Goal: Find specific page/section: Find specific page/section

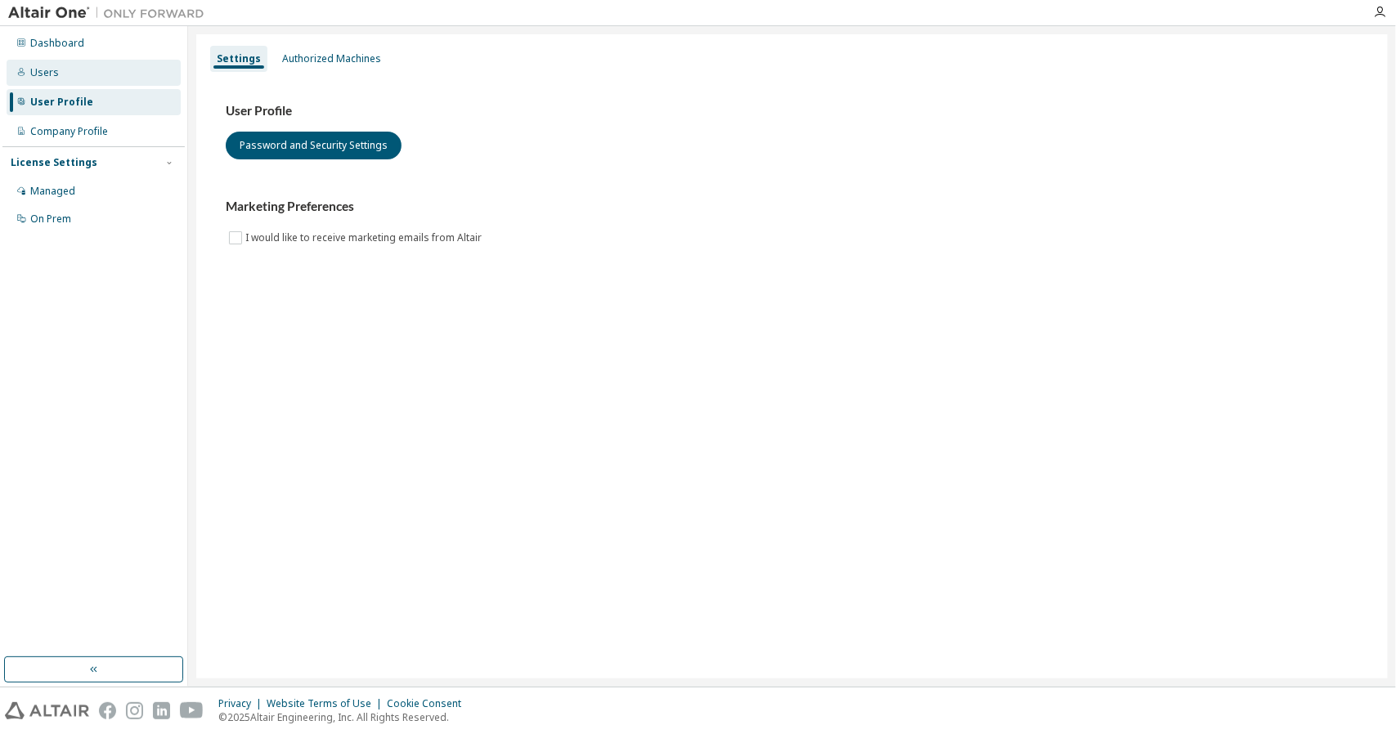
click at [115, 84] on div "Users" at bounding box center [94, 73] width 174 height 26
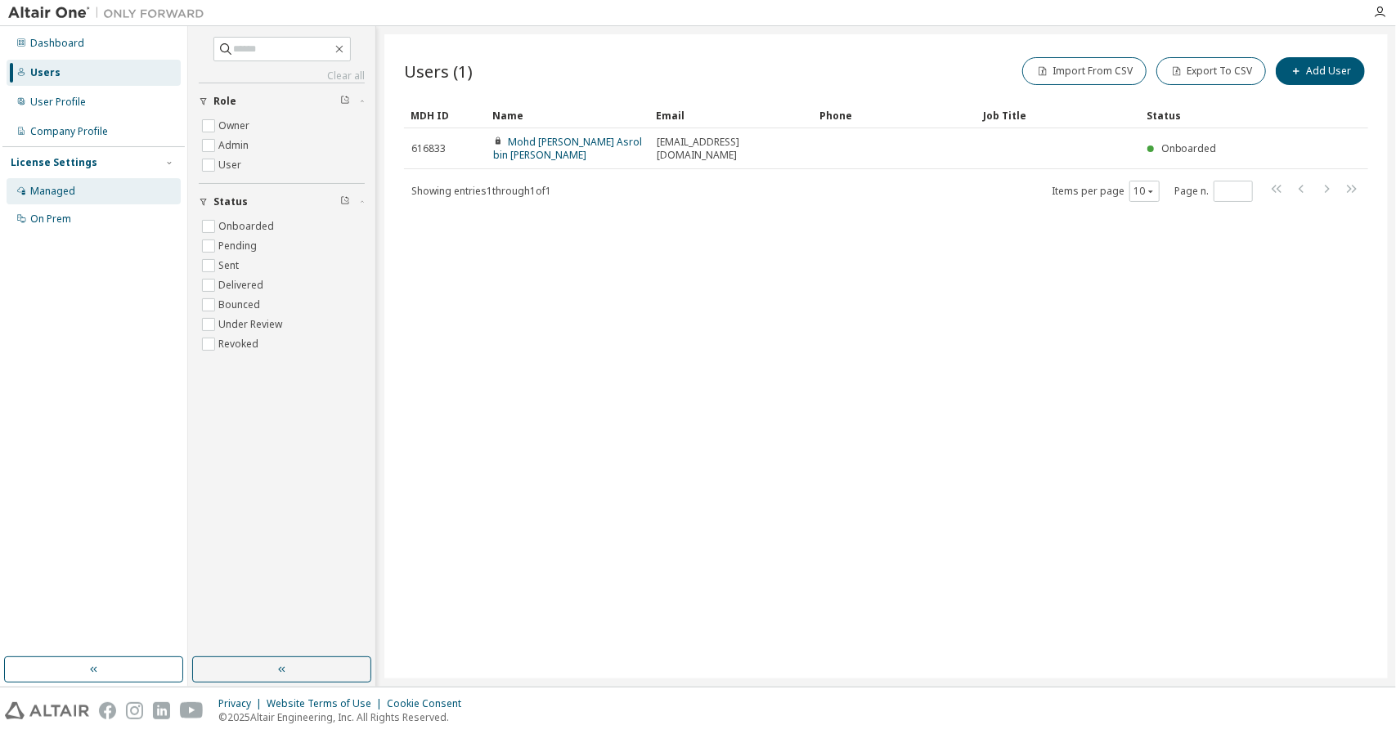
click at [92, 200] on div "Managed" at bounding box center [94, 191] width 174 height 26
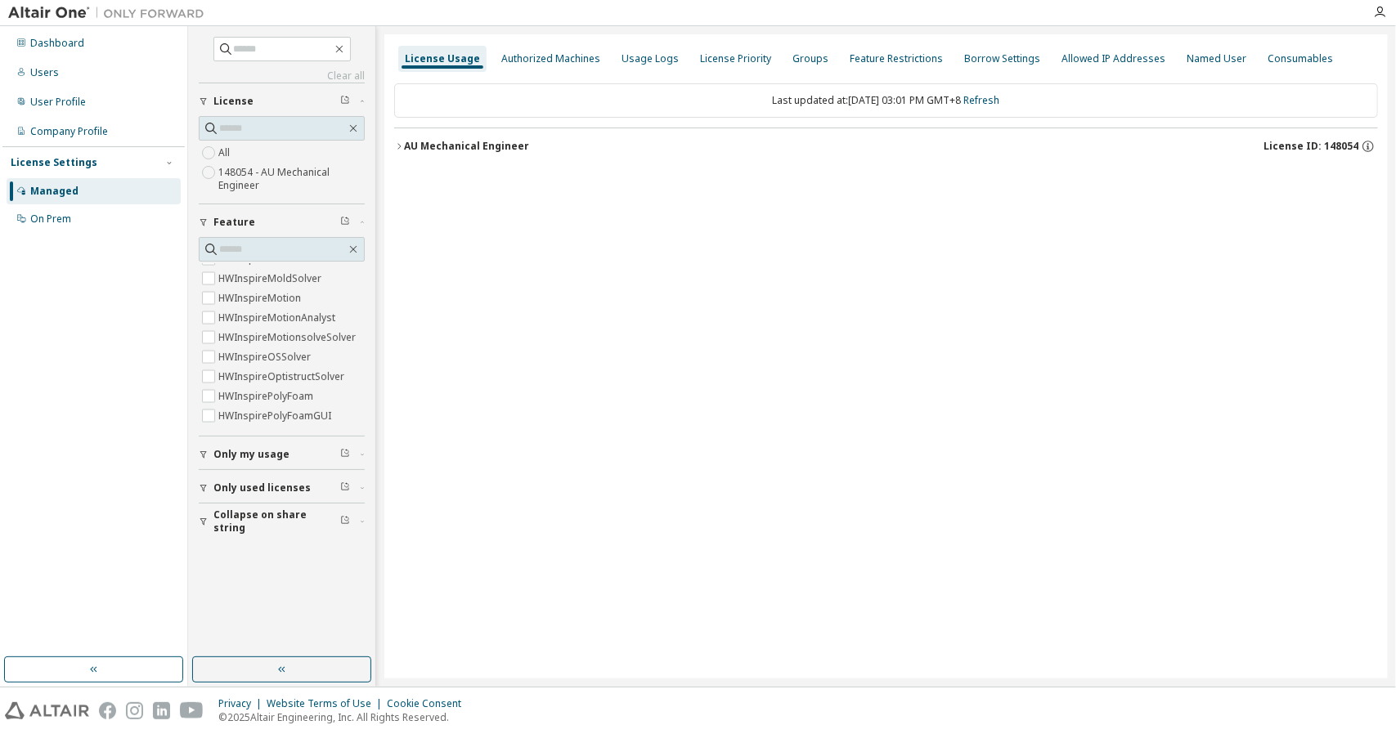
scroll to position [2371, 0]
click at [102, 215] on div "On Prem" at bounding box center [94, 219] width 174 height 26
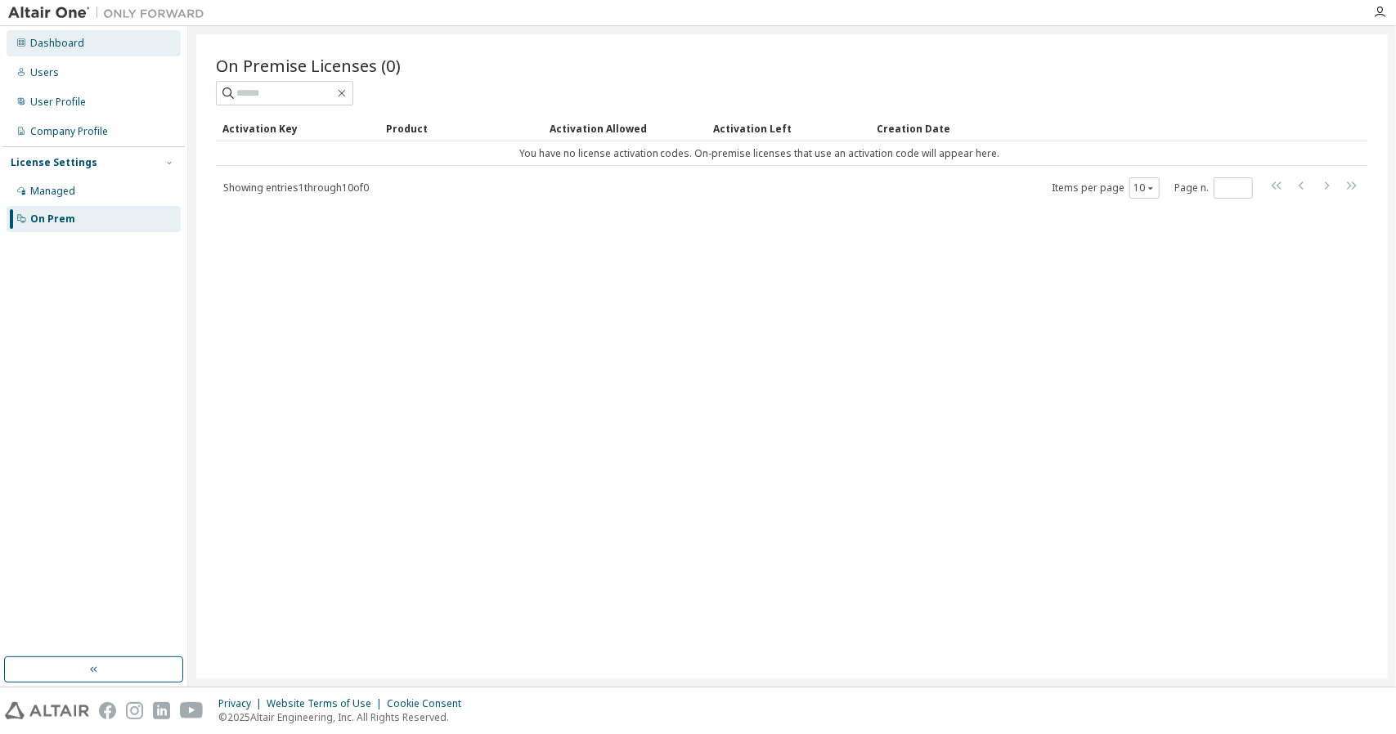
click at [65, 47] on div "Dashboard" at bounding box center [57, 43] width 54 height 13
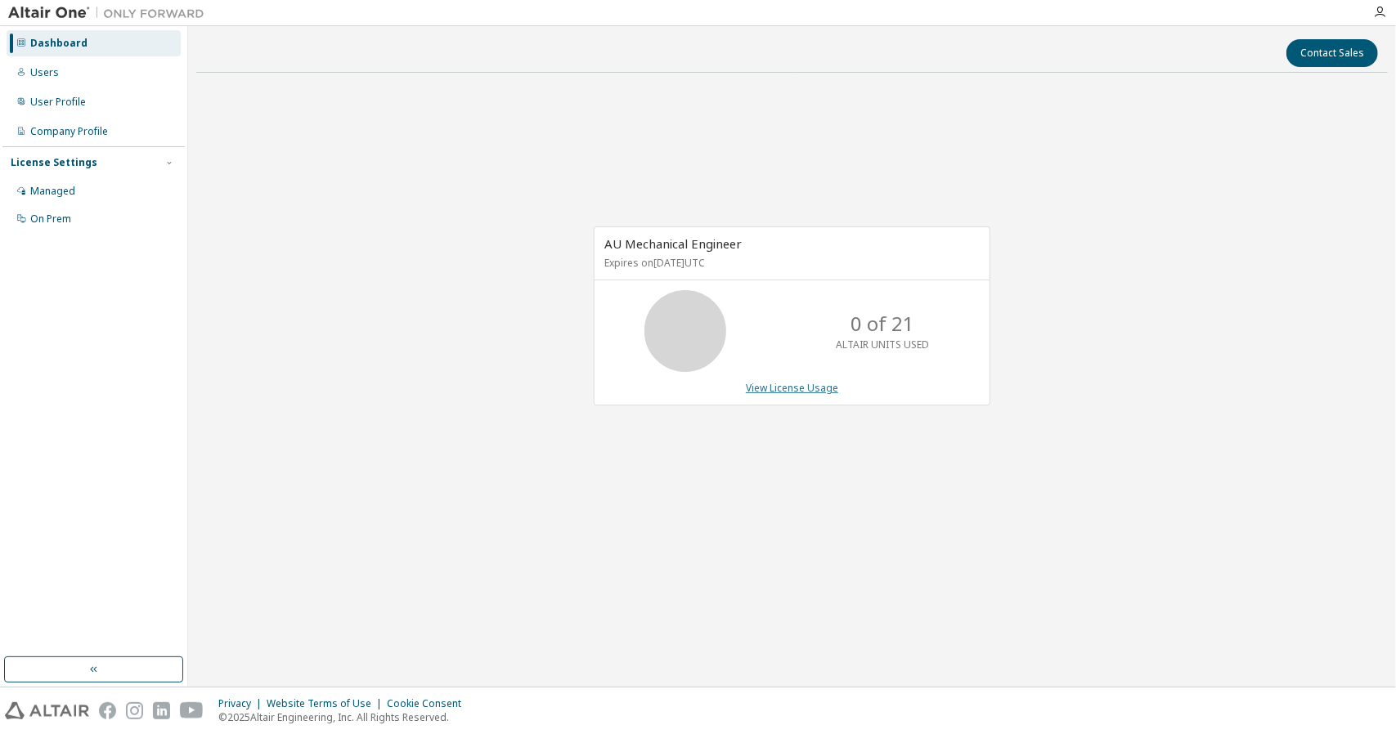
click at [826, 390] on link "View License Usage" at bounding box center [792, 388] width 92 height 14
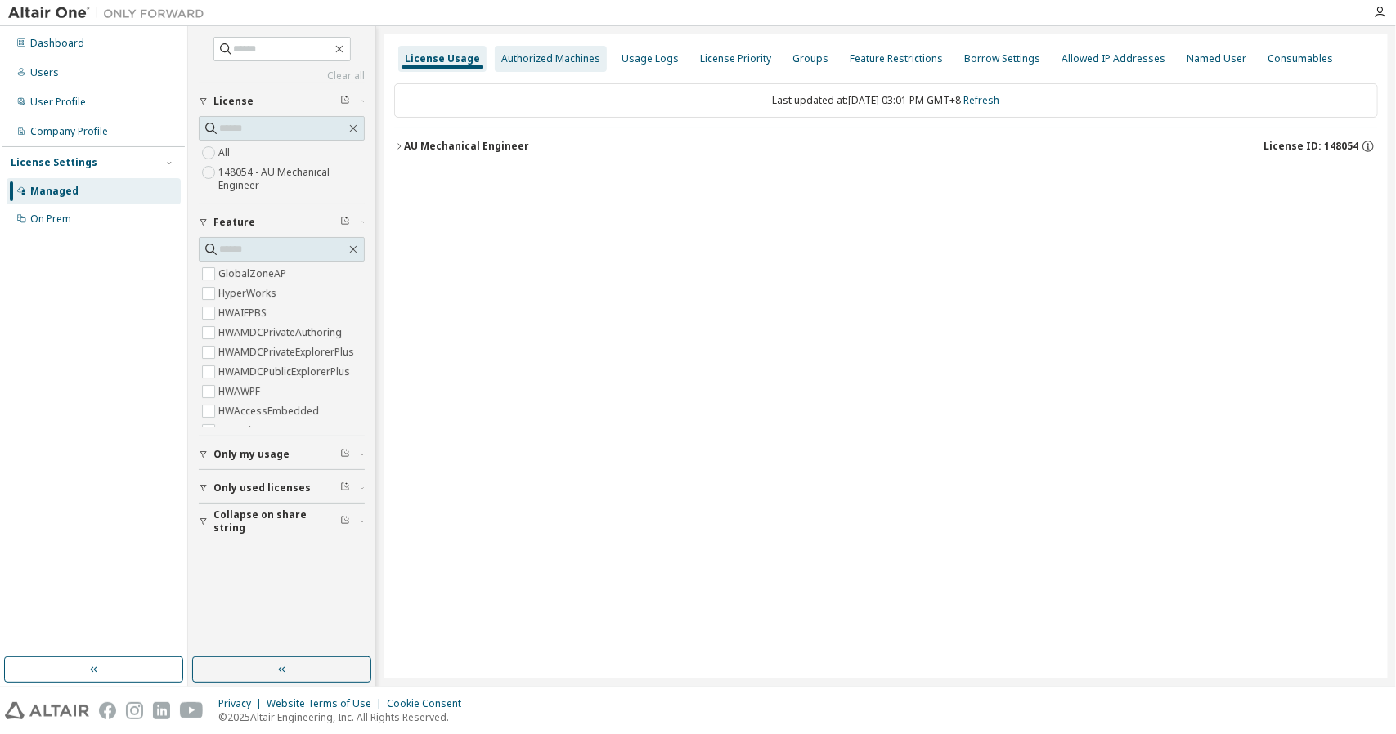
click at [571, 52] on div "Authorized Machines" at bounding box center [550, 58] width 99 height 13
